Goal: Transaction & Acquisition: Subscribe to service/newsletter

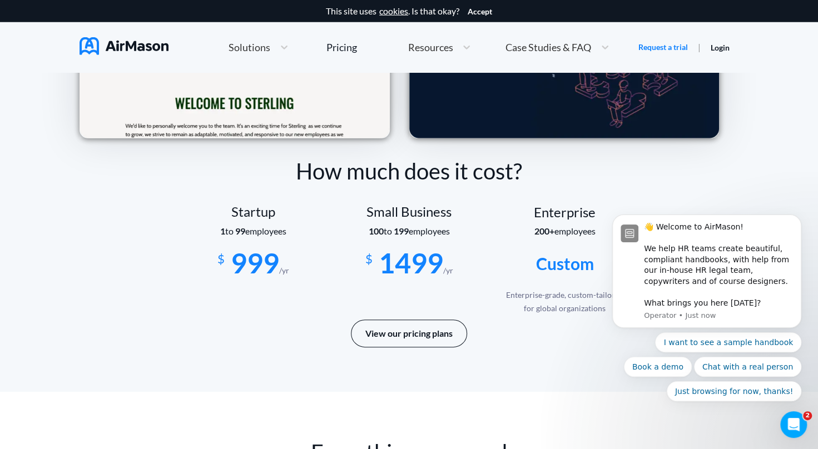
scroll to position [1802, 0]
click at [447, 336] on button "View our pricing plans" at bounding box center [409, 333] width 116 height 28
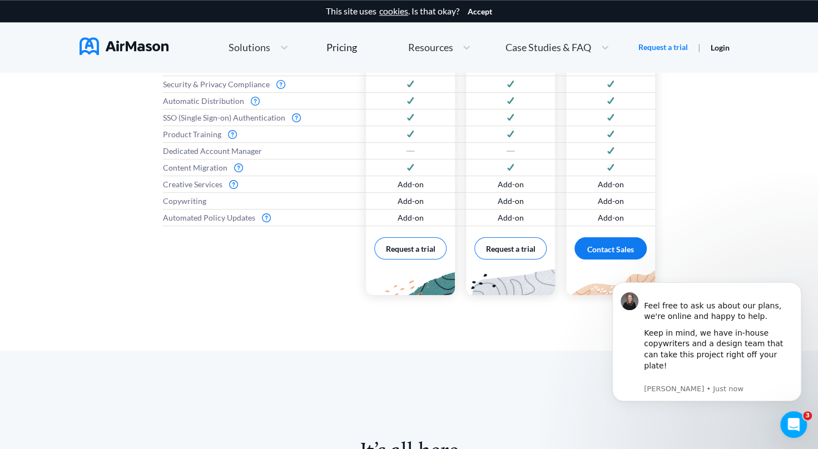
scroll to position [678, 0]
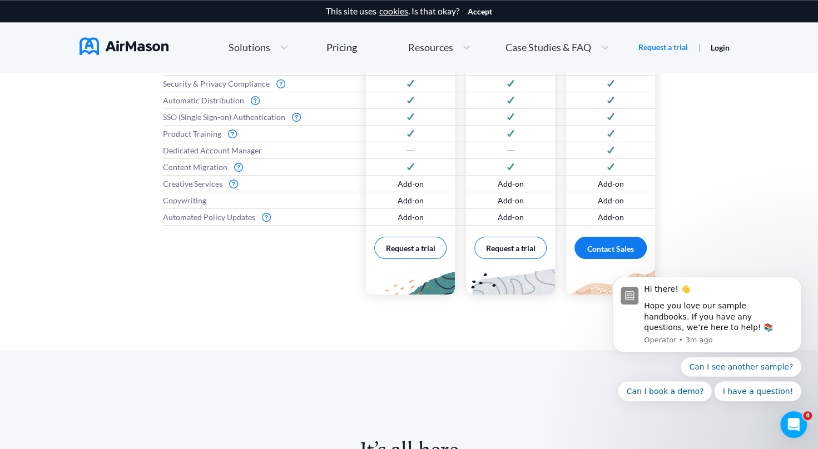
click at [90, 221] on div "Everything you need to get started Features Digital Handbooks Digital Signature…" at bounding box center [409, 90] width 818 height 519
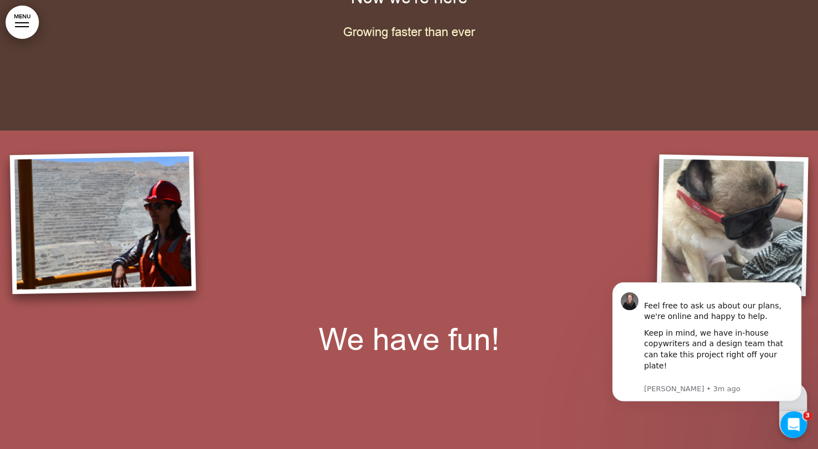
scroll to position [4290, 0]
